Goal: Information Seeking & Learning: Learn about a topic

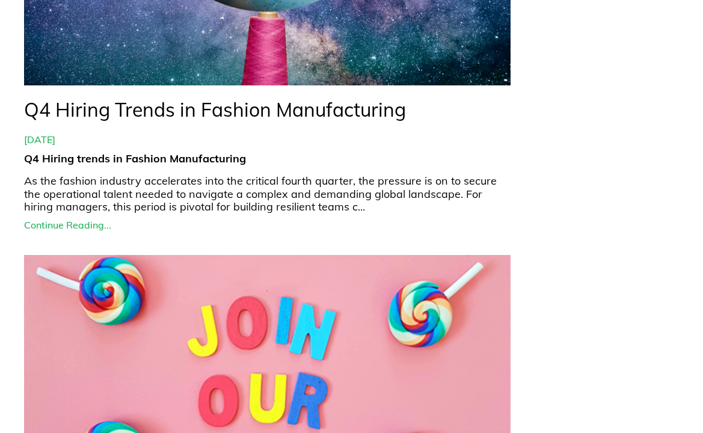
scroll to position [662, 0]
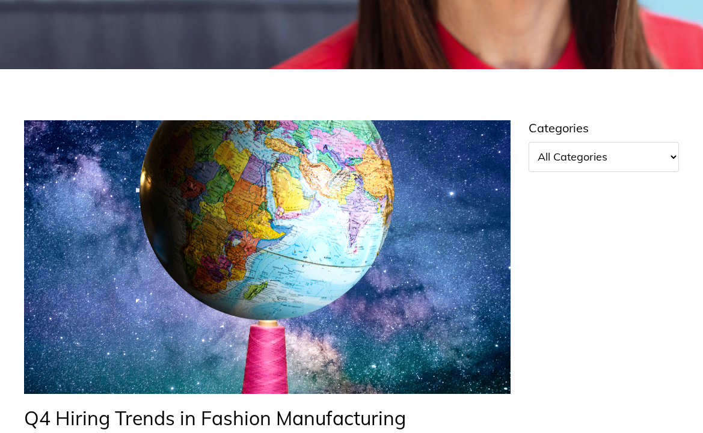
scroll to position [474, 0]
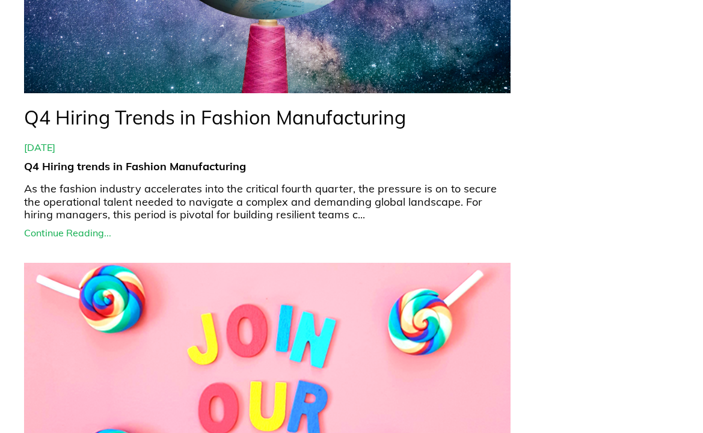
scroll to position [774, 0]
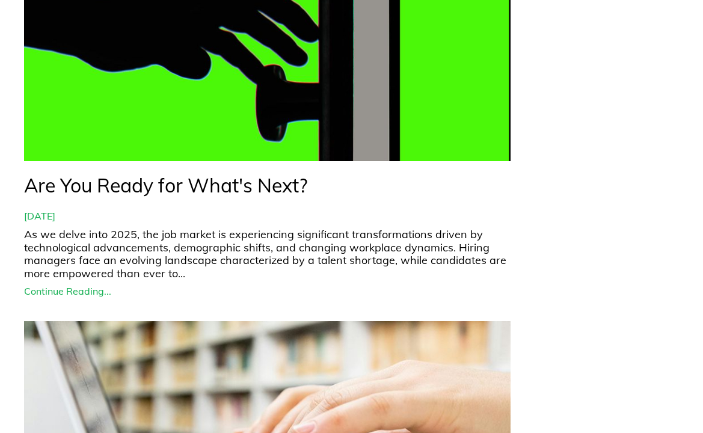
scroll to position [2519, 0]
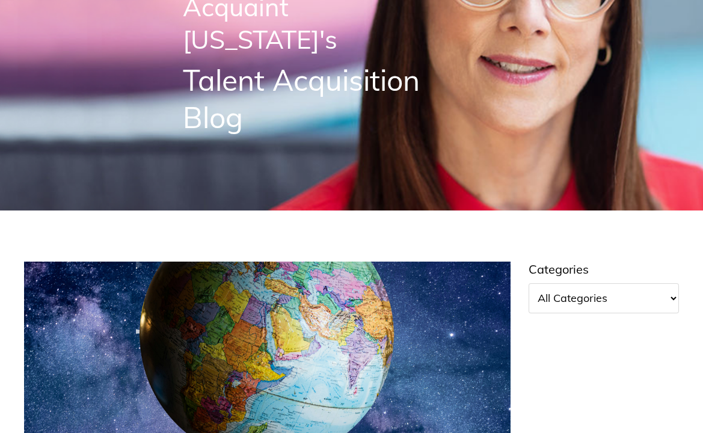
scroll to position [255, 0]
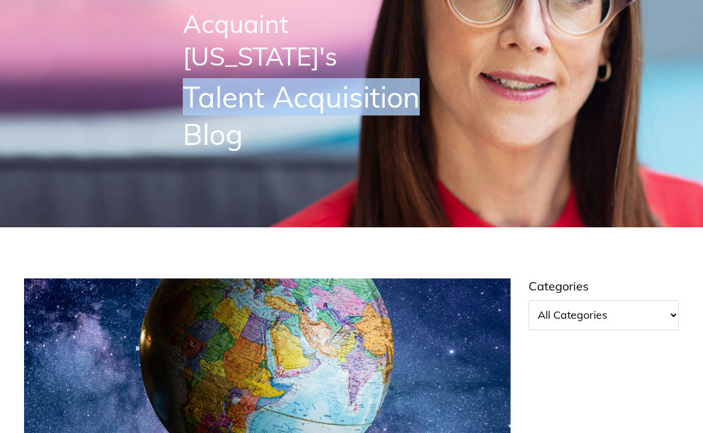
drag, startPoint x: 188, startPoint y: 57, endPoint x: 422, endPoint y: 64, distance: 234.2
click at [422, 78] on h1 "Talent Acquisition Blog" at bounding box center [314, 115] width 262 height 75
copy span "Talent Acquisition"
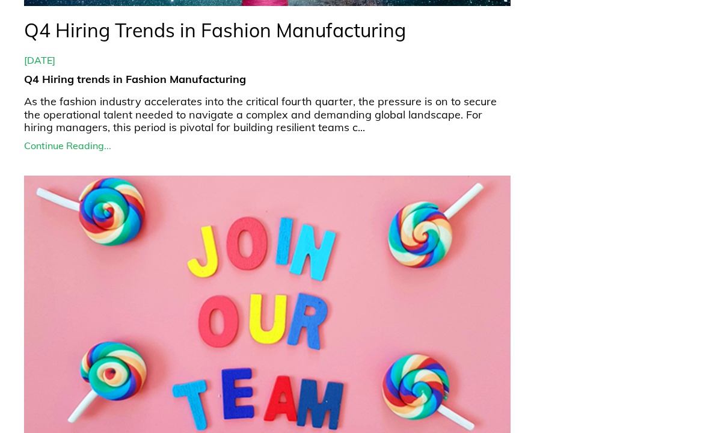
scroll to position [800, 0]
